Goal: Navigation & Orientation: Find specific page/section

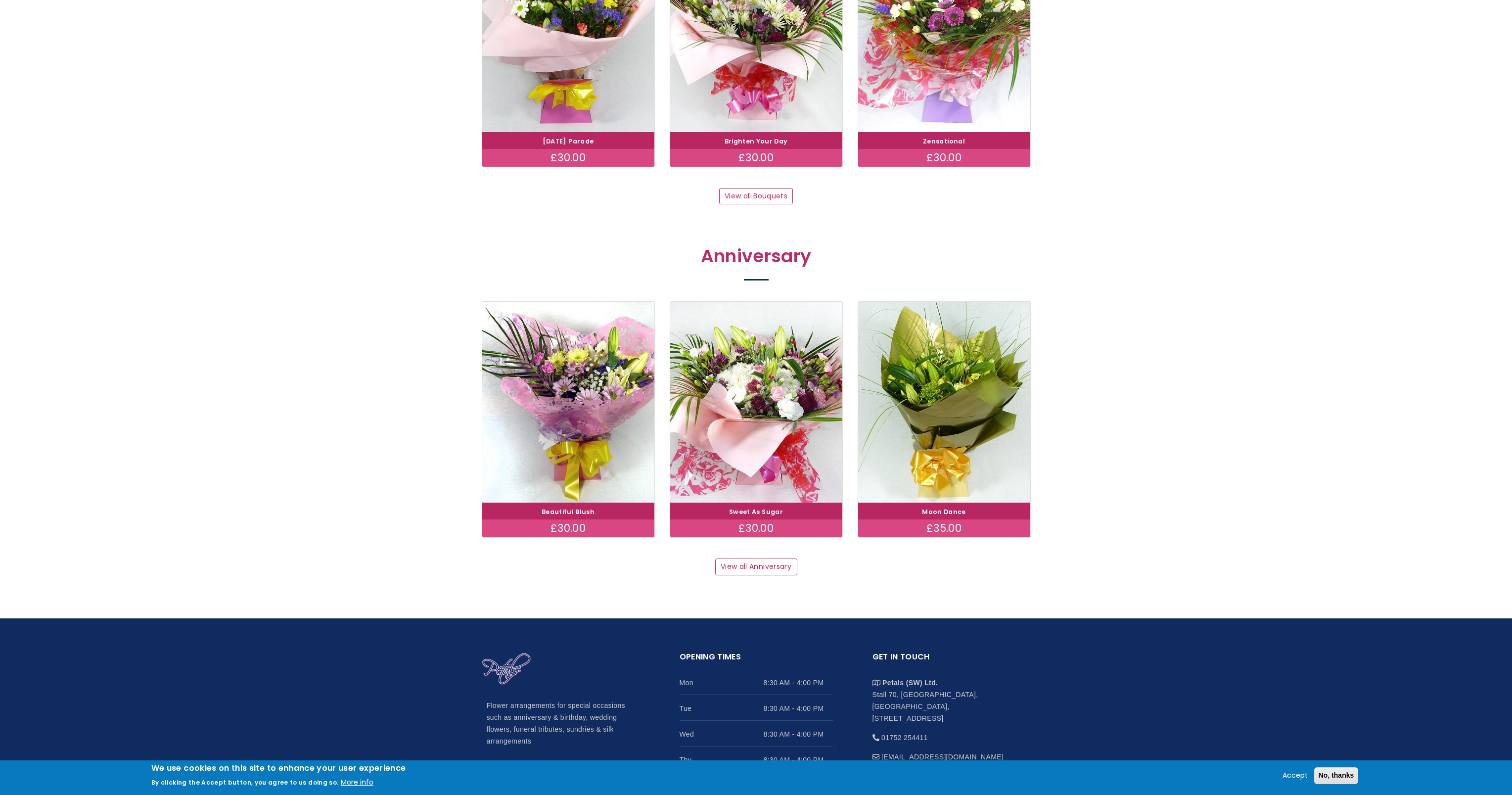
scroll to position [1168, 0]
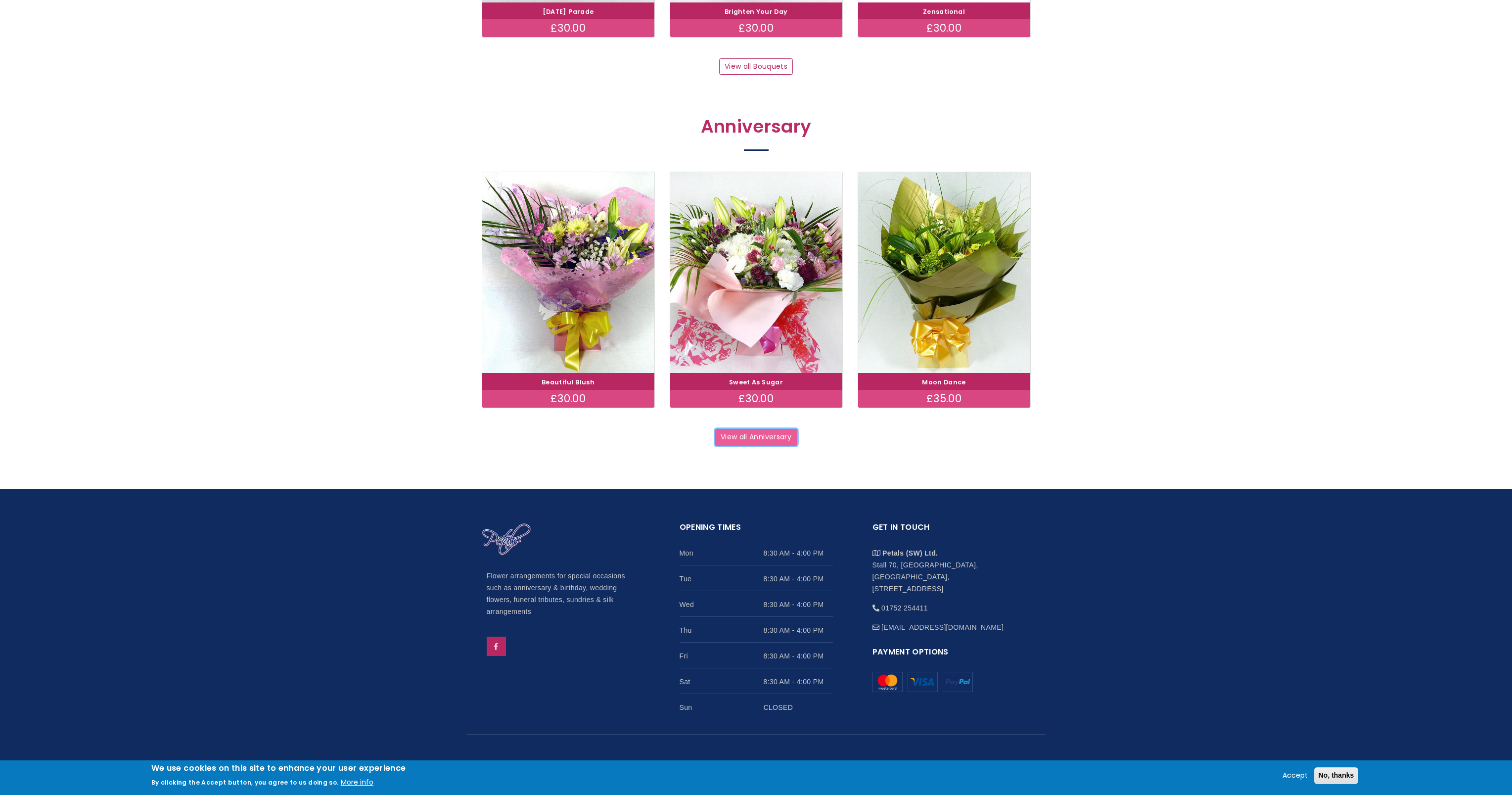
click at [778, 436] on link "View all Anniversary" at bounding box center [756, 437] width 82 height 17
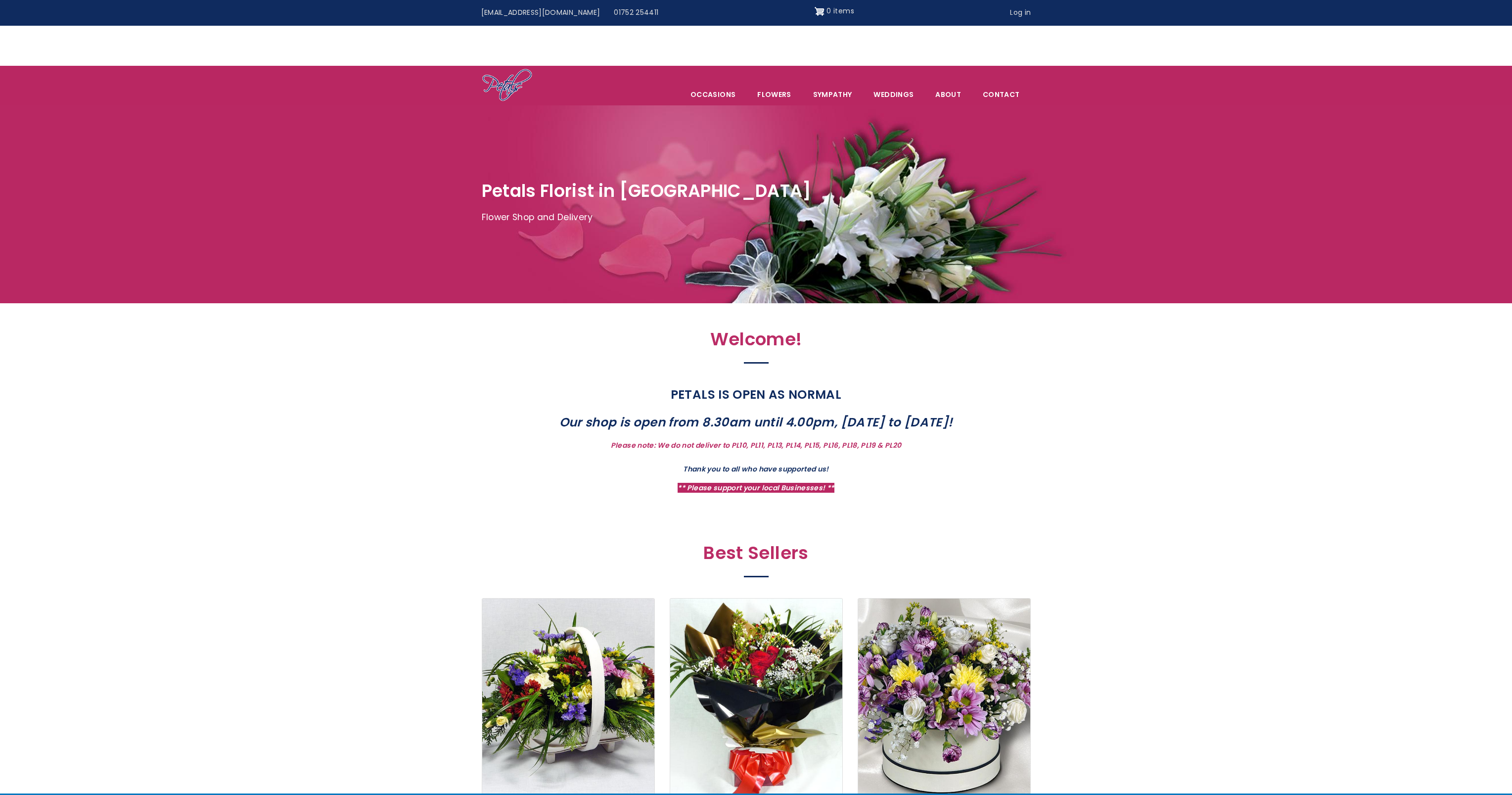
scroll to position [1168, 0]
